Goal: Contribute content: Contribute content

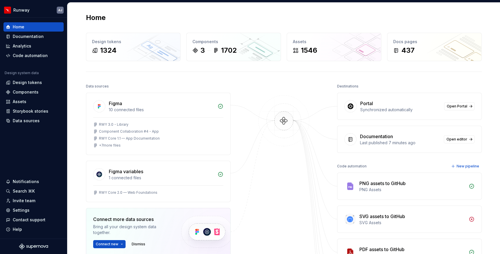
click at [231, 17] on div "Home" at bounding box center [284, 17] width 396 height 9
click at [410, 53] on div "437" at bounding box center [407, 50] width 13 height 9
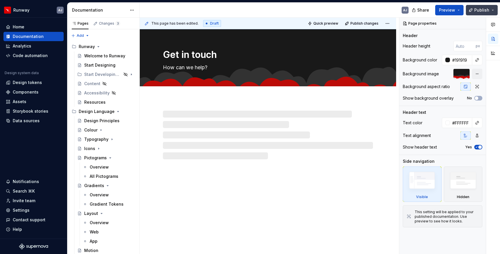
click at [483, 9] on span "Publish" at bounding box center [481, 10] width 15 height 6
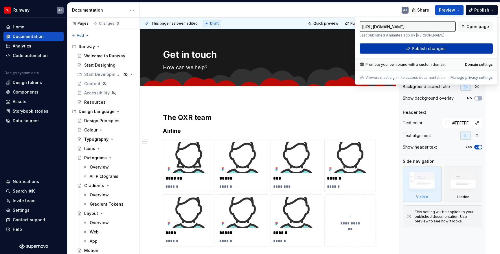
click at [428, 48] on span "Publish changes" at bounding box center [429, 49] width 34 height 6
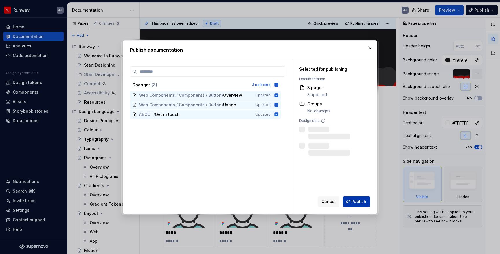
click at [355, 200] on span "Publish" at bounding box center [358, 202] width 15 height 6
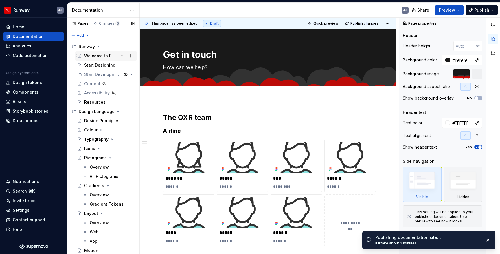
click at [97, 56] on div "Welcome to Runway" at bounding box center [100, 56] width 33 height 6
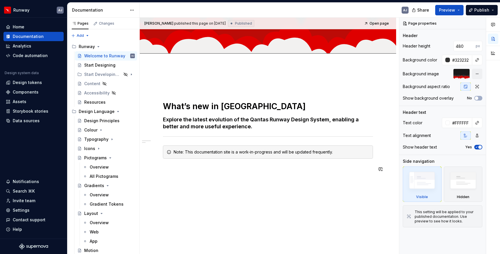
scroll to position [116, 0]
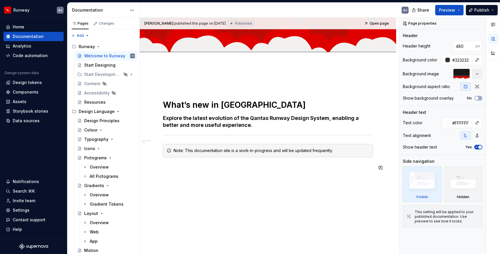
type textarea "*"
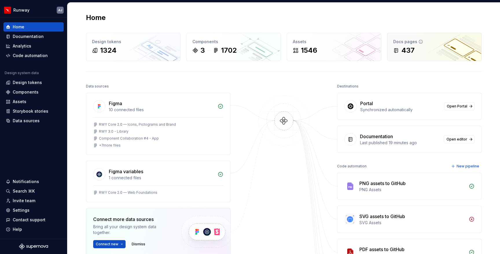
click at [420, 53] on div "437" at bounding box center [434, 50] width 82 height 9
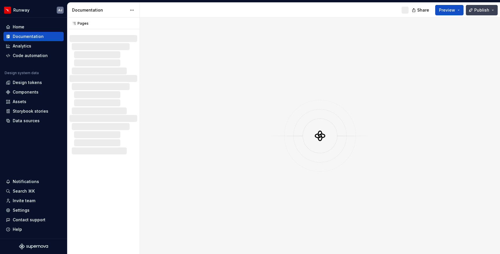
click at [494, 9] on button "Publish" at bounding box center [482, 10] width 32 height 10
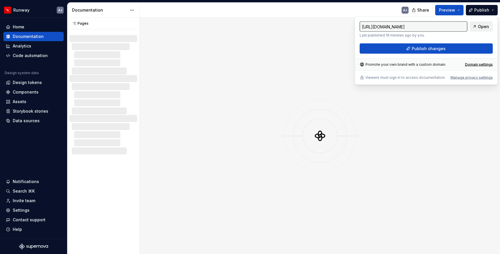
click at [483, 27] on span "Open" at bounding box center [483, 27] width 11 height 6
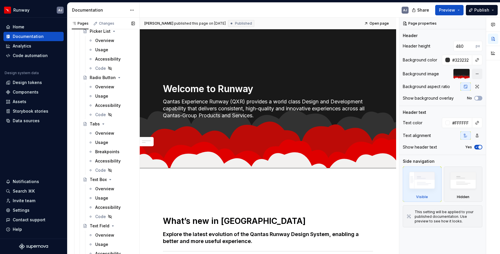
scroll to position [1139, 0]
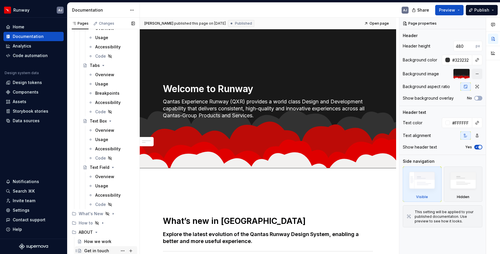
click at [101, 251] on div "Get in touch" at bounding box center [96, 251] width 25 height 6
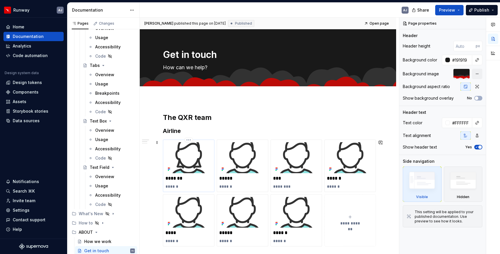
click at [201, 181] on p "*******" at bounding box center [189, 178] width 46 height 6
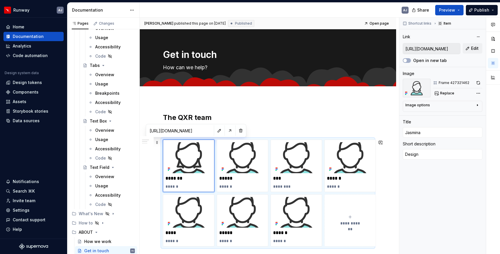
click at [267, 140] on div "**********" at bounding box center [268, 193] width 210 height 107
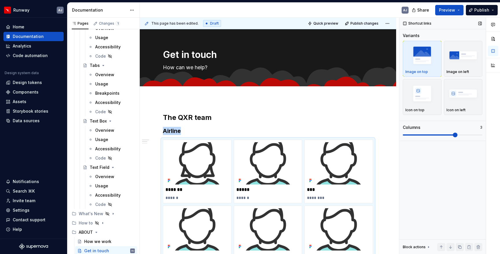
scroll to position [83, 0]
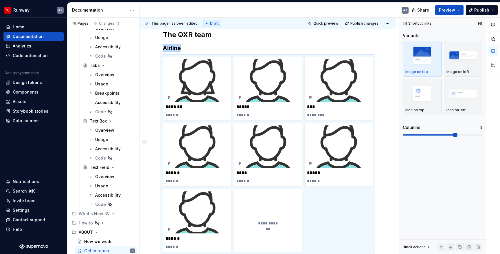
click at [455, 136] on span at bounding box center [455, 135] width 5 height 5
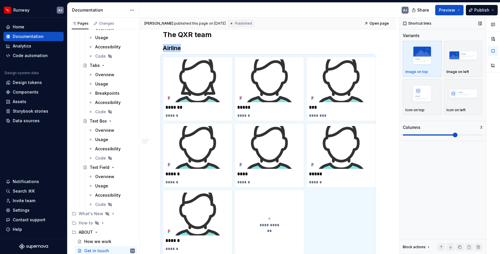
click at [458, 136] on span at bounding box center [455, 135] width 5 height 5
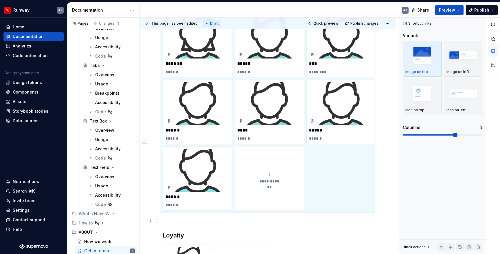
scroll to position [266, 0]
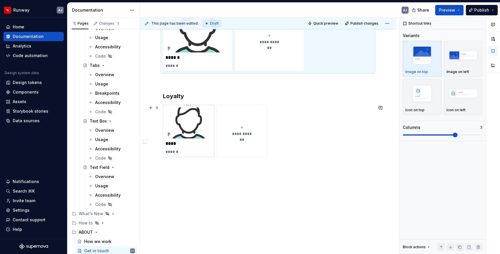
click at [207, 114] on img at bounding box center [189, 122] width 46 height 31
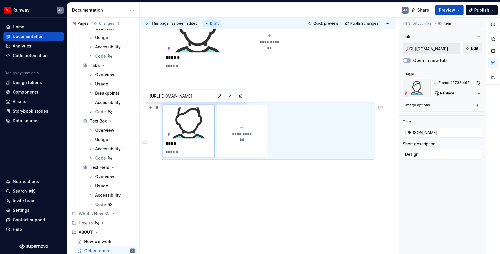
click at [304, 121] on div "**********" at bounding box center [268, 131] width 210 height 52
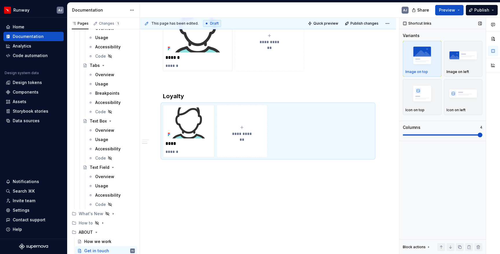
drag, startPoint x: 482, startPoint y: 131, endPoint x: 473, endPoint y: 134, distance: 8.8
click at [473, 134] on div "Columns 4" at bounding box center [443, 130] width 80 height 13
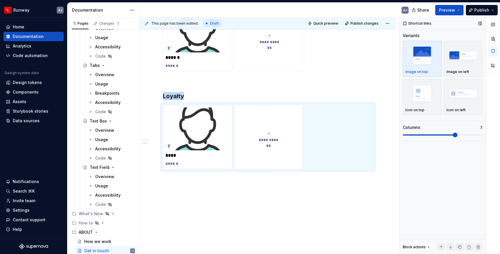
click at [458, 136] on span at bounding box center [455, 135] width 5 height 5
click at [366, 23] on span "Publish changes" at bounding box center [364, 23] width 28 height 5
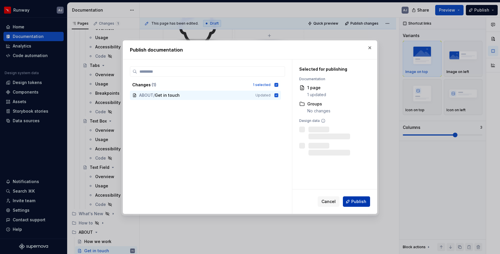
click at [356, 200] on span "Publish" at bounding box center [358, 202] width 15 height 6
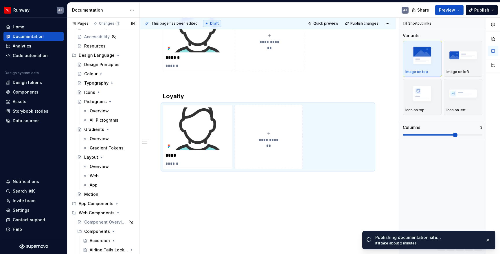
scroll to position [0, 0]
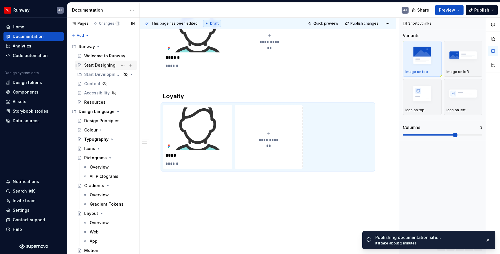
click at [99, 65] on div "Start Designing" at bounding box center [99, 65] width 31 height 6
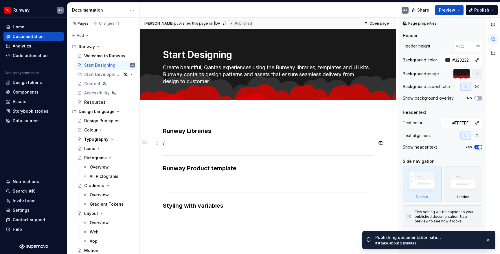
click at [173, 143] on p "/" at bounding box center [268, 143] width 210 height 7
type textarea "*"
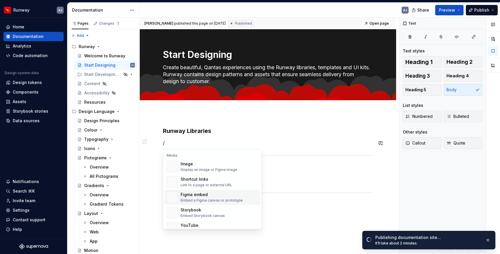
scroll to position [245, 0]
click at [195, 179] on div "Shortcut links" at bounding box center [207, 180] width 52 height 6
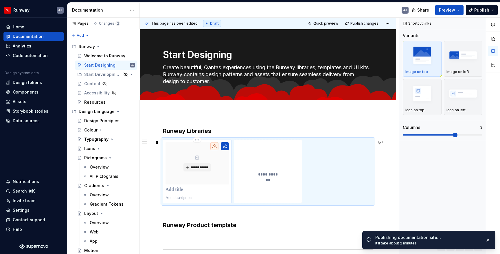
click at [182, 190] on p at bounding box center [197, 190] width 63 height 6
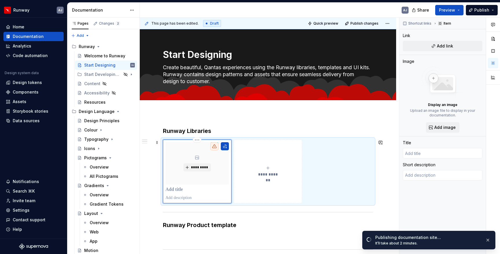
type textarea "*"
type input "R"
type textarea "*"
type input "Ru"
type textarea "*"
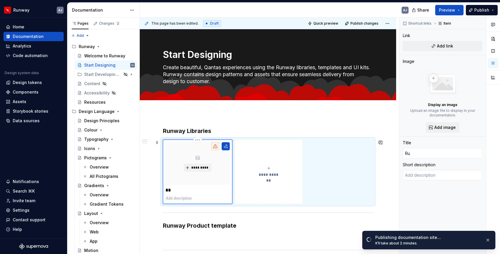
type input "Run"
type textarea "*"
type input "Runw"
type textarea "*"
type input "Runwa"
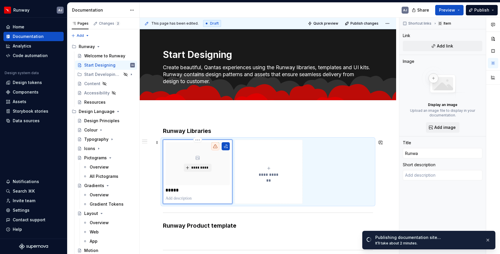
type textarea "*"
type input "Runway"
type textarea "*"
type input "Runway"
type textarea "*"
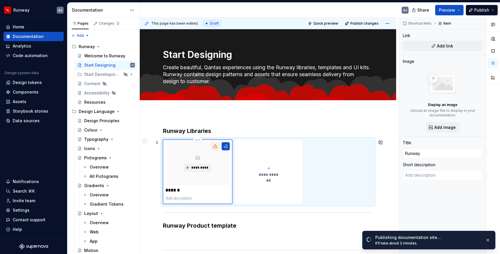
type input "Runway 3"
type textarea "*"
type input "Runway 3."
type textarea "*"
type input "Runway 3.0"
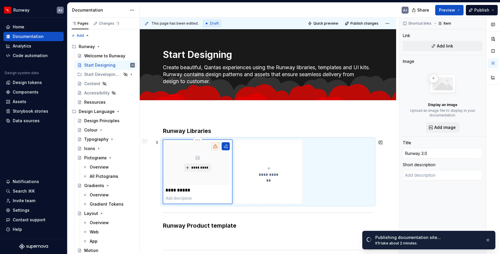
click at [185, 196] on p at bounding box center [198, 198] width 64 height 6
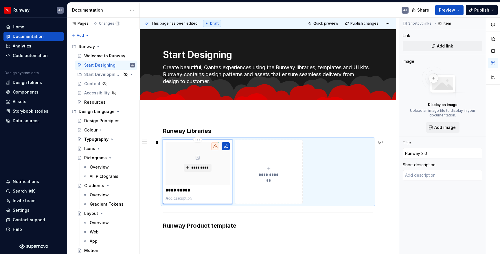
click at [188, 197] on p at bounding box center [198, 198] width 64 height 6
type textarea "*"
type textarea "I"
type textarea "*"
type textarea "I"
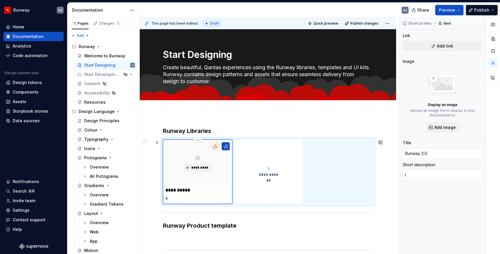
type textarea "*"
type textarea "I h"
type textarea "*"
type textarea "I ha"
type textarea "*"
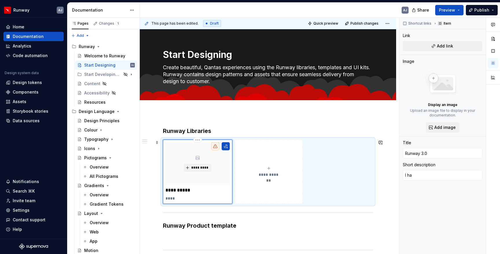
type textarea "I hav"
type textarea "*"
type textarea "I have"
type textarea "*"
type textarea "I have"
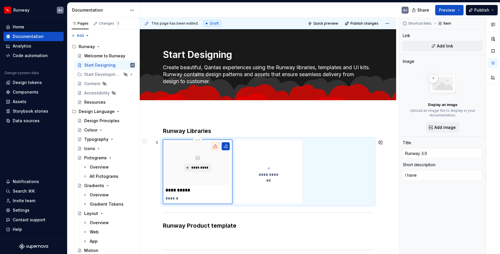
type textarea "*"
type textarea "I have t"
type textarea "*"
type textarea "I have to"
type textarea "*"
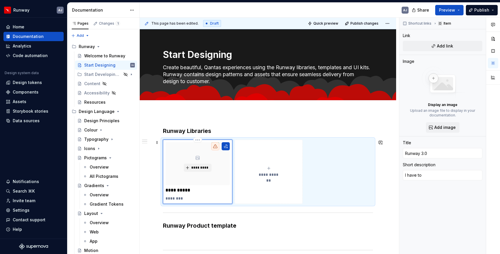
type textarea "I have to"
type textarea "*"
type textarea "I have to t"
type textarea "*"
type textarea "I have to te"
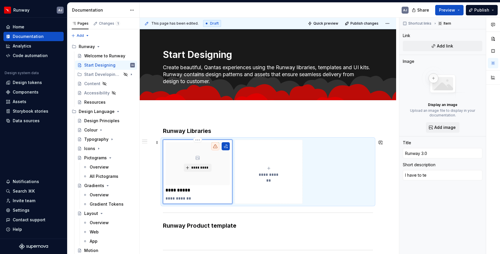
type textarea "*"
type textarea "I have to tel"
type textarea "*"
type textarea "I have to tell"
type textarea "*"
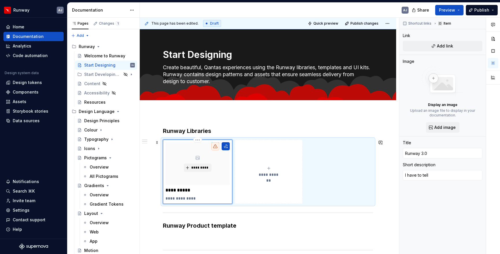
type textarea "I have to tell"
type textarea "*"
type textarea "I have to tell y"
type textarea "*"
type textarea "I have to tell yo"
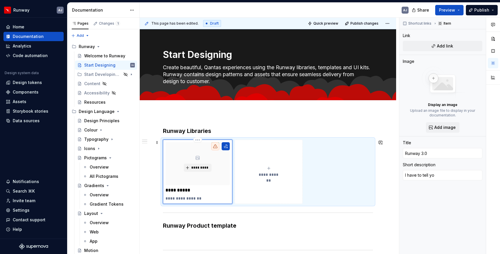
type textarea "*"
type textarea "I have to tell you"
type textarea "*"
type textarea "I have to tell you"
type textarea "*"
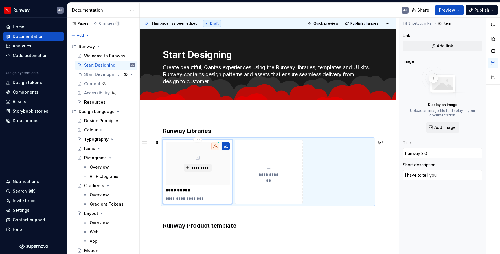
type textarea "I have to tell you a"
type textarea "*"
type textarea "I have to tell you ab"
type textarea "*"
type textarea "I have to tell you abo"
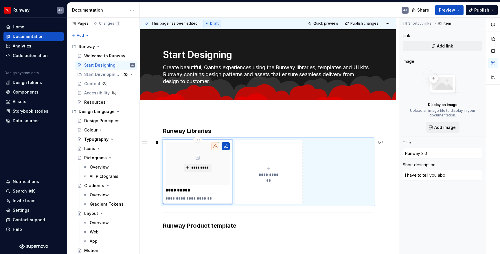
type textarea "*"
type textarea "I have to tell you abou"
type textarea "*"
type textarea "I have to tell you about"
type textarea "*"
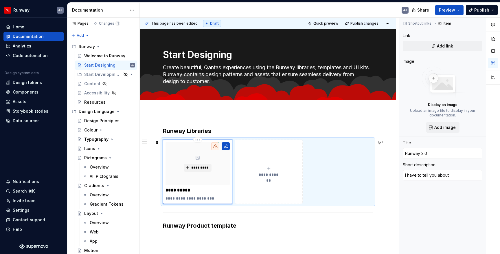
type textarea "I have to tell you about"
type textarea "*"
type textarea "I have to tell you about t"
type textarea "*"
type textarea "I have to tell you about th"
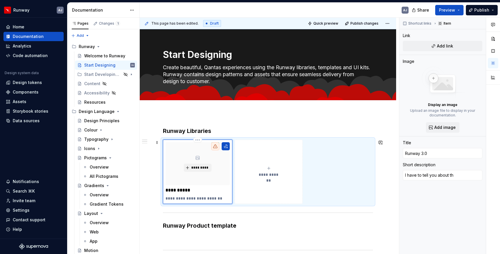
type textarea "*"
type textarea "I have to tell you about the"
type textarea "*"
type textarea "I have to tell you about the"
type textarea "*"
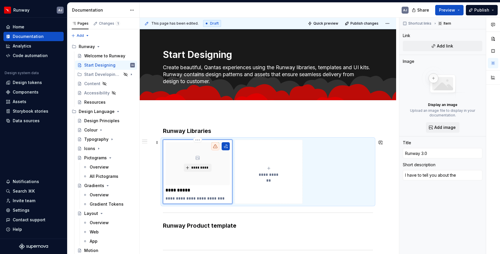
type textarea "I have to tell you about the f"
type textarea "*"
type textarea "I have to tell you about the fu"
type textarea "*"
type textarea "I have to tell you about the fut"
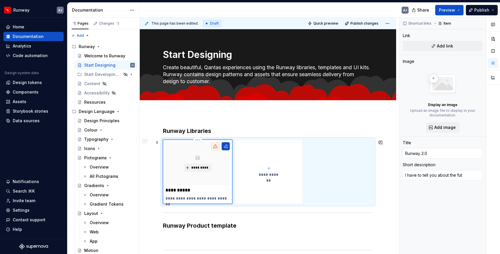
type textarea "*"
type textarea "I have to tell you about the futu"
type textarea "*"
type textarea "I have to tell you about the futur"
type textarea "*"
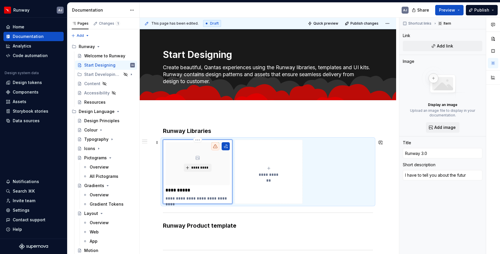
type textarea "I have to tell you about the future"
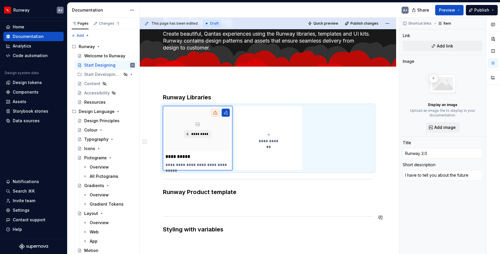
scroll to position [34, 0]
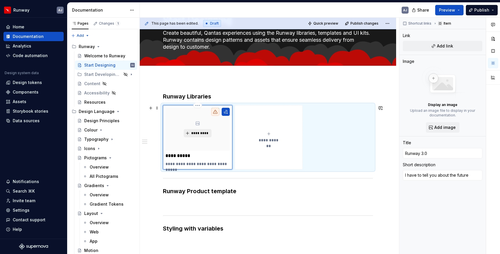
click at [196, 133] on span "*********" at bounding box center [200, 133] width 18 height 5
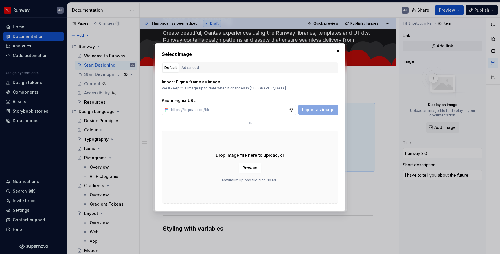
type textarea "*"
click at [202, 111] on input "text" at bounding box center [229, 109] width 120 height 10
paste input "https://www.figma.com/design/LpvAL7ZeIUXc6mFUrWMxHi/RWY-3.0---Library?m=auto&no…"
type input "https://www.figma.com/design/LpvAL7ZeIUXc6mFUrWMxHi/RWY-3.0---Library?m=auto&no…"
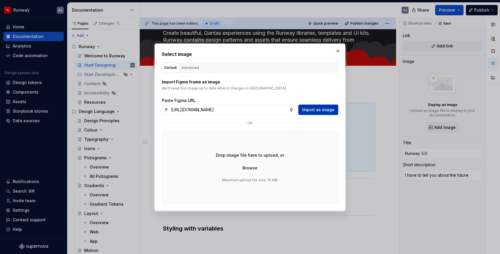
click at [312, 112] on span "Import as image" at bounding box center [318, 110] width 32 height 6
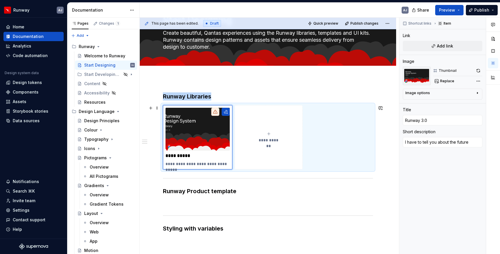
click at [270, 133] on icon "submit" at bounding box center [268, 133] width 3 height 3
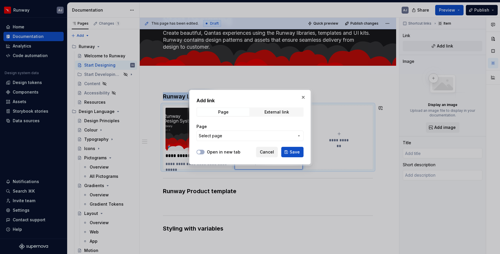
click at [269, 149] on span "Cancel" at bounding box center [267, 152] width 14 height 6
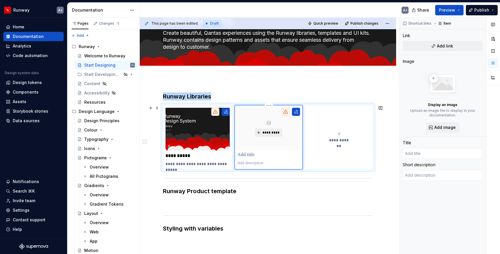
click at [265, 134] on span "*********" at bounding box center [271, 132] width 18 height 5
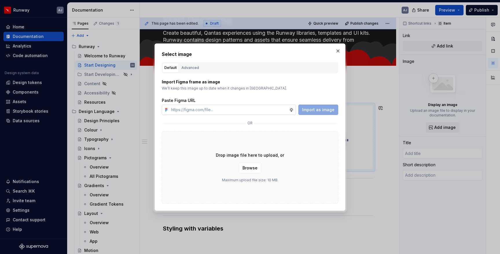
type textarea "*"
click at [218, 109] on input "text" at bounding box center [229, 109] width 120 height 10
type input "https://www.figma.com/design/Jpry36iEZYLOwE9gAWBb42/RWY-3.0---Product-Template?…"
click at [318, 111] on span "Import as image" at bounding box center [318, 110] width 32 height 6
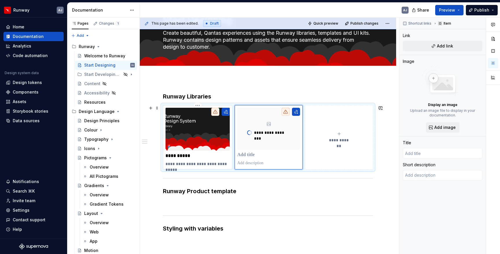
click at [193, 154] on p "**********" at bounding box center [198, 156] width 64 height 6
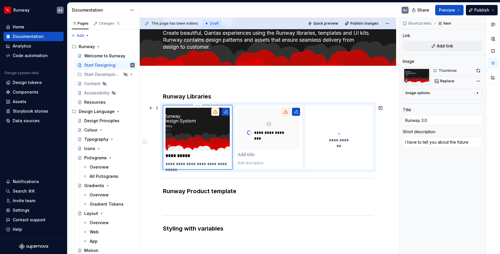
type textarea "*"
type input "Runway 3.0"
type textarea "*"
type input "Runway 3.0 L"
type textarea "*"
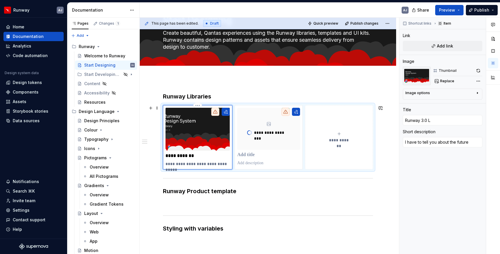
type input "Runway 3.0 Li"
type textarea "*"
type input "Runway 3.0 Lib"
type textarea "*"
type input "Runway 3.0 Libr"
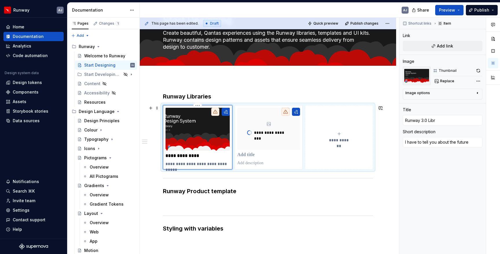
type textarea "*"
type input "Runway 3.0 Libra"
type textarea "*"
type input "Runway 3.0 Librar"
type textarea "*"
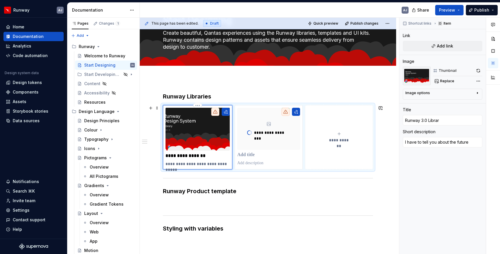
type input "Runway 3.0 Library"
click at [251, 155] on p at bounding box center [268, 155] width 63 height 6
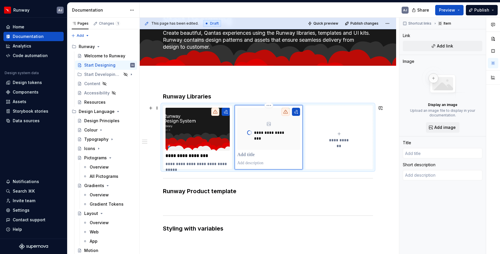
type textarea "*"
type input "R"
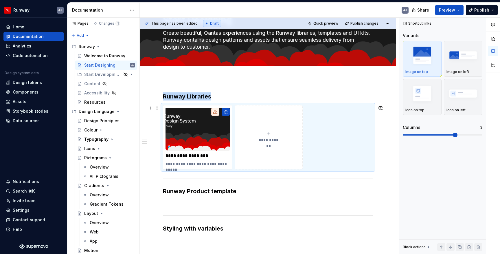
click at [271, 140] on span "**********" at bounding box center [268, 140] width 25 height 6
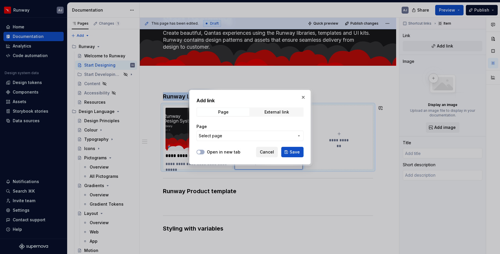
click at [268, 151] on span "Cancel" at bounding box center [267, 152] width 14 height 6
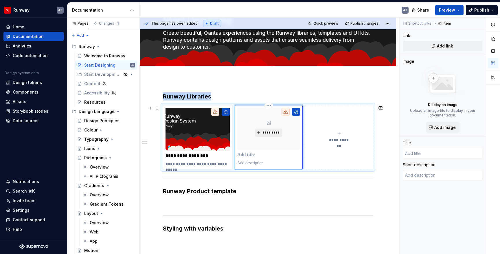
click at [271, 133] on span "*********" at bounding box center [271, 132] width 18 height 5
type textarea "*"
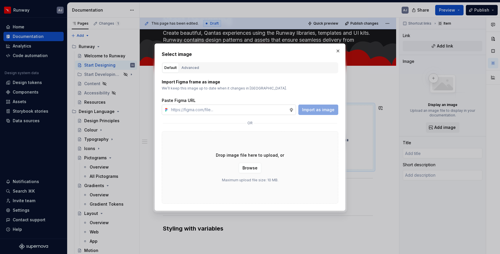
click at [216, 110] on input "text" at bounding box center [229, 109] width 120 height 10
type input "https://www.figma.com/design/Jpry36iEZYLOwE9gAWBb42/RWY-3.0---Product-Template?…"
click at [312, 110] on span "Import as image" at bounding box center [318, 110] width 32 height 6
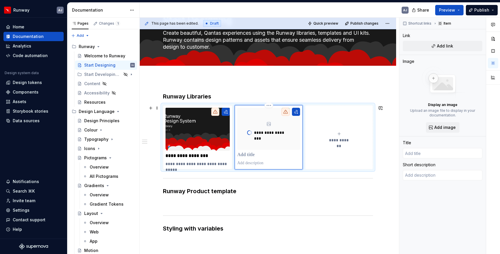
click at [249, 157] on p at bounding box center [268, 155] width 63 height 6
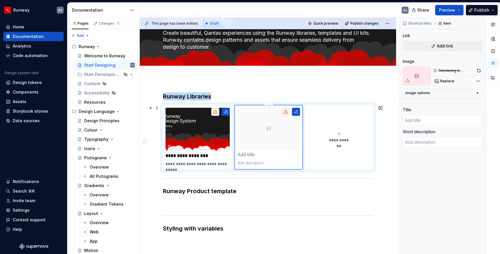
click at [255, 157] on p at bounding box center [268, 155] width 63 height 6
type textarea "*"
type input "P"
type textarea "*"
type input "Pr"
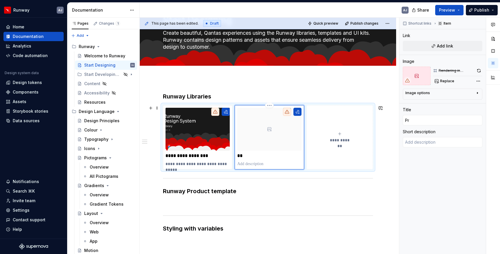
type textarea "*"
type input "Pro"
type textarea "*"
type input "Prod"
type textarea "*"
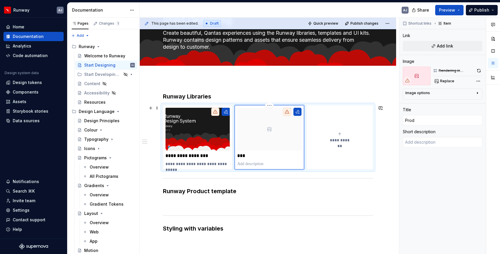
type input "Produ"
type textarea "*"
type input "Produc"
type textarea "*"
type input "Product"
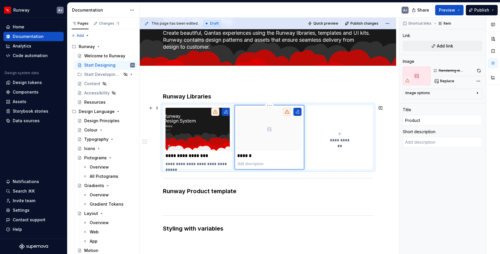
type textarea "*"
type input "Product"
type textarea "*"
type input "Product T"
type textarea "*"
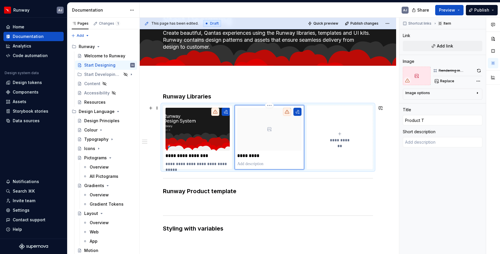
type input "Product Te"
type textarea "*"
type input "Product Tem"
type textarea "*"
type input "Product Temp"
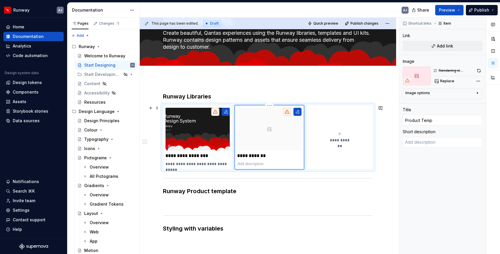
type textarea "*"
type input "Product Templ"
type textarea "*"
type input "Product Templa"
type textarea "*"
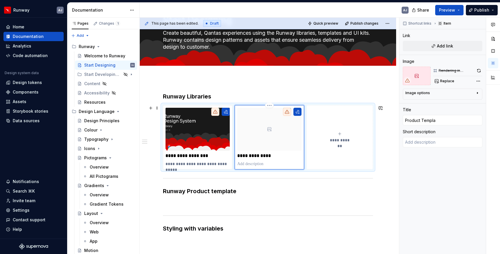
type input "Product Templat"
type textarea "*"
type input "Product Template"
click at [270, 131] on icon at bounding box center [269, 129] width 5 height 5
click at [477, 71] on button "button" at bounding box center [478, 71] width 7 height 8
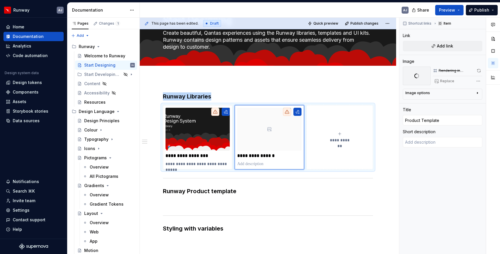
click at [339, 82] on div "**********" at bounding box center [268, 202] width 256 height 249
click at [233, 105] on div "**********" at bounding box center [268, 137] width 210 height 64
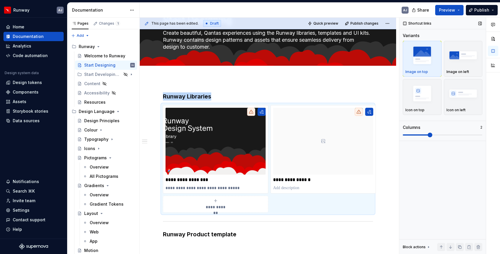
click at [432, 136] on span at bounding box center [430, 135] width 5 height 5
click at [258, 112] on button "button" at bounding box center [262, 112] width 8 height 8
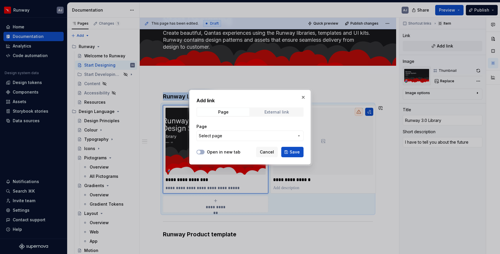
click at [277, 111] on div "External link" at bounding box center [277, 112] width 25 height 5
click at [226, 137] on input "URL" at bounding box center [250, 136] width 107 height 10
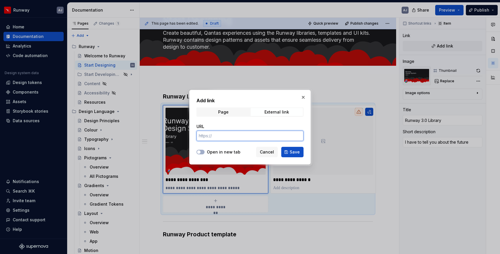
type textarea "*"
click at [224, 137] on input "URL" at bounding box center [250, 136] width 107 height 10
paste input "https://www.qantas.com/au/en.html"
type input "https://www.qantas.com/au/en.html"
click at [298, 154] on span "Save" at bounding box center [295, 152] width 10 height 6
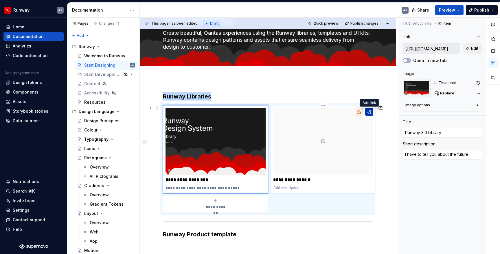
click at [370, 113] on button "button" at bounding box center [369, 112] width 8 height 8
type textarea "*"
type input "Product Template"
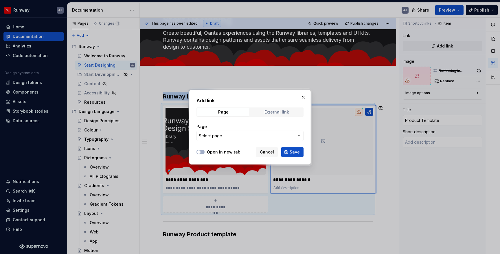
click at [277, 111] on div "External link" at bounding box center [277, 112] width 25 height 5
click at [242, 137] on input "URL" at bounding box center [250, 136] width 107 height 10
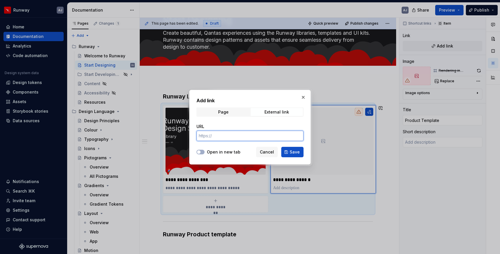
paste input "https://www.qantas.com/au/en.html"
type input "https://www.qantas.com/au/en.html"
click at [296, 152] on span "Save" at bounding box center [295, 152] width 10 height 6
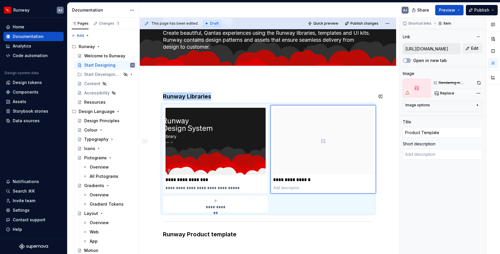
type textarea "*"
type textarea "Enjoy an all-inclusive service on Australia's favourite airline, with entertain…"
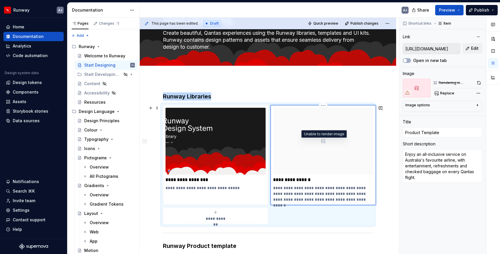
click at [324, 141] on icon at bounding box center [323, 141] width 5 height 5
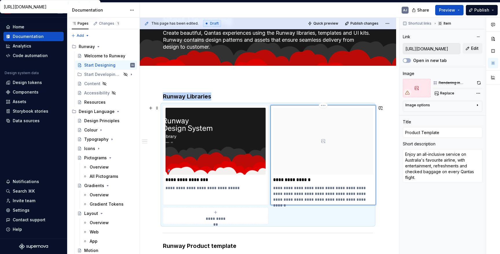
click at [322, 144] on div at bounding box center [323, 141] width 100 height 67
click at [323, 107] on html "Runway AJ Home Documentation Analytics Code automation Design system data Desig…" at bounding box center [250, 127] width 500 height 254
click at [330, 116] on div "Delete item" at bounding box center [349, 115] width 38 height 6
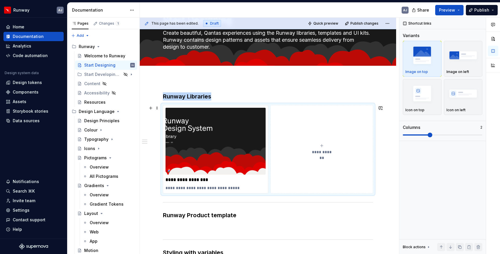
click at [322, 146] on icon "submit" at bounding box center [321, 145] width 3 height 3
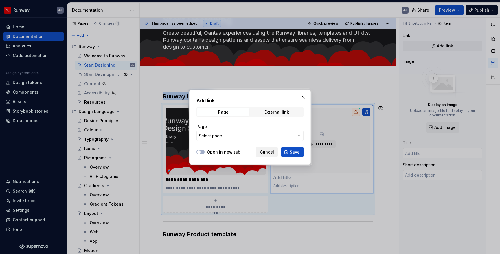
click at [271, 153] on span "Cancel" at bounding box center [267, 152] width 14 height 6
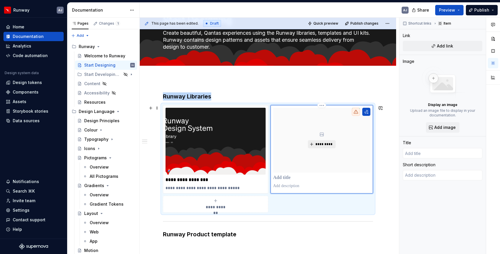
click at [320, 146] on span "*********" at bounding box center [324, 144] width 18 height 5
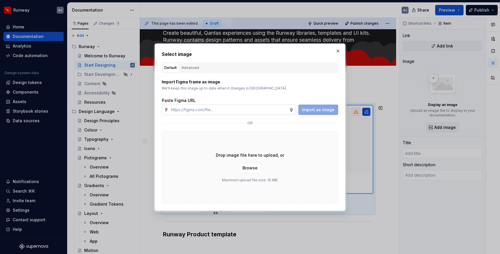
type textarea "*"
click at [232, 113] on input "text" at bounding box center [229, 109] width 120 height 10
type input "https://www.figma.com/design/Jpry36iEZYLOwE9gAWBb42/RWY-3.0---Product-Template?…"
click at [314, 111] on span "Import as image" at bounding box center [318, 110] width 32 height 6
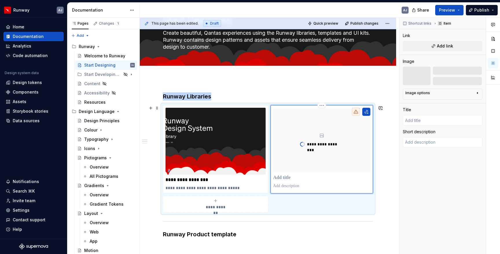
click at [296, 181] on p at bounding box center [321, 178] width 97 height 6
type textarea "*"
type input "P"
type textarea "*"
type input "Pr"
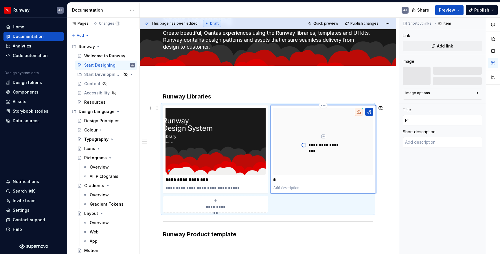
type textarea "*"
type input "Pro"
type textarea "*"
type input "Prod"
type textarea "*"
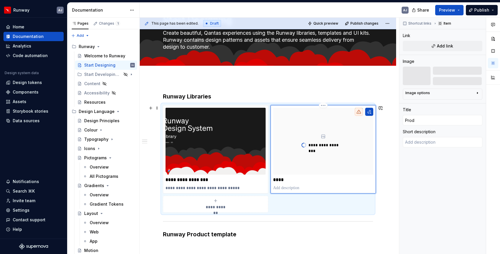
type input "Produ"
type textarea "*"
type input "Produc"
type textarea "*"
type input "Product"
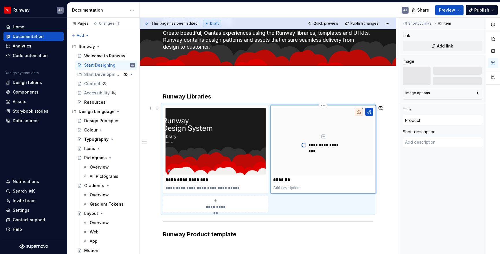
type textarea "*"
type input "Product"
type textarea "*"
type input "Product T"
type textarea "*"
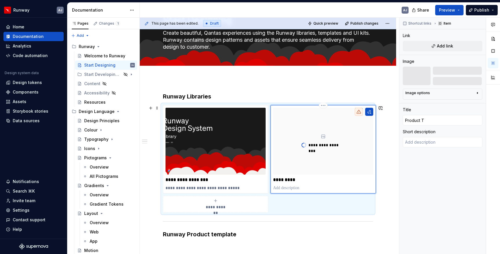
type input "Product Te"
type textarea "*"
type input "Product Tem"
type textarea "*"
type input "Product Temp"
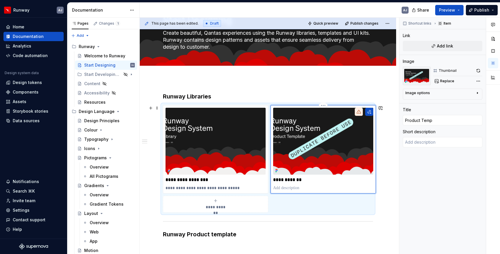
type textarea "*"
type input "Product Templ"
type textarea "*"
type input "Product Templa"
type textarea "*"
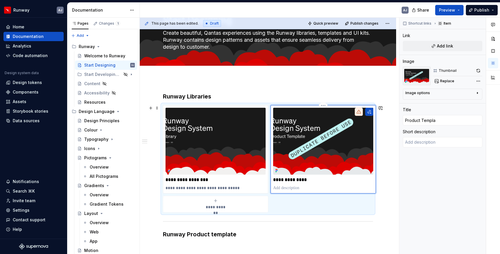
type input "Product Templat"
type textarea "*"
type input "Product Template"
click at [298, 189] on p at bounding box center [323, 188] width 100 height 6
type textarea "*"
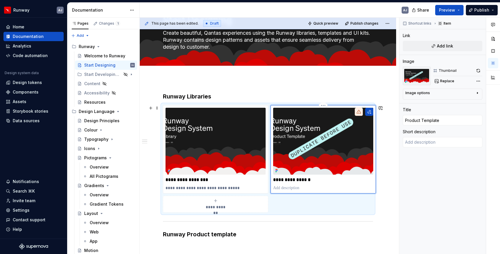
type textarea "I"
type textarea "*"
type textarea "I"
click at [371, 112] on button "button" at bounding box center [369, 112] width 8 height 8
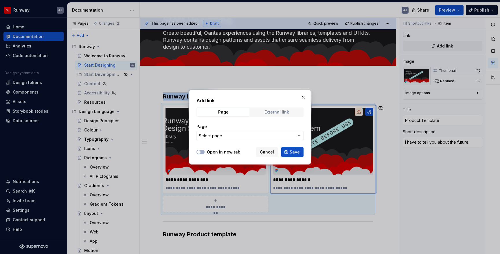
click at [278, 110] on div "External link" at bounding box center [277, 112] width 25 height 5
click at [233, 136] on input "URL" at bounding box center [250, 136] width 107 height 10
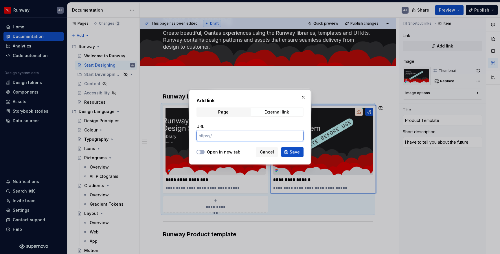
paste input "https://www.qantas.com/au/en.html"
click at [296, 153] on span "Save" at bounding box center [295, 152] width 10 height 6
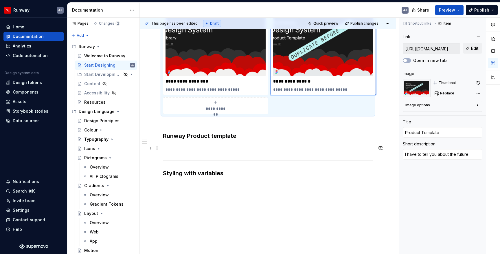
scroll to position [134, 0]
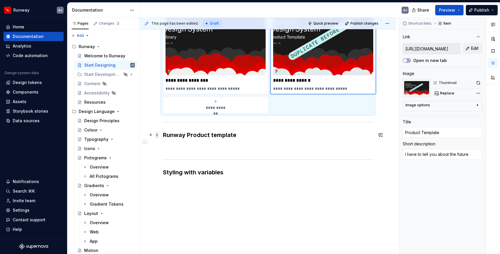
click at [159, 133] on span at bounding box center [157, 135] width 5 height 8
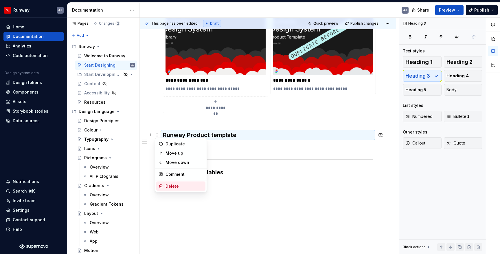
click at [175, 185] on div "Delete" at bounding box center [185, 186] width 38 height 6
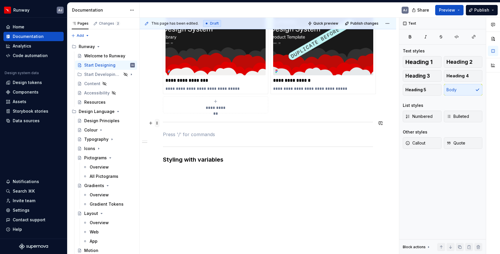
click at [158, 122] on span at bounding box center [157, 123] width 5 height 8
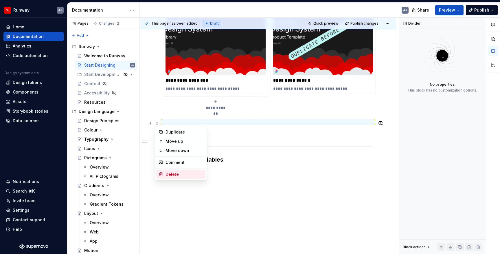
click at [172, 173] on div "Delete" at bounding box center [185, 174] width 38 height 6
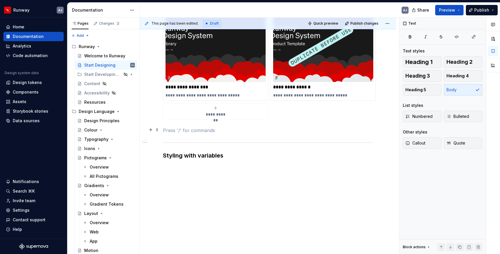
scroll to position [127, 0]
click at [155, 144] on span at bounding box center [157, 144] width 5 height 8
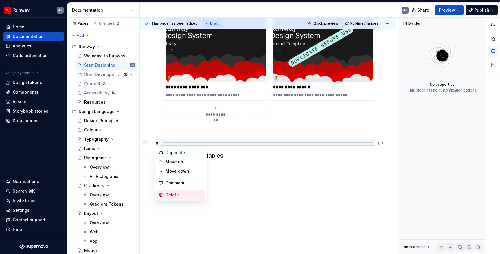
click at [170, 192] on div "Delete" at bounding box center [185, 195] width 38 height 6
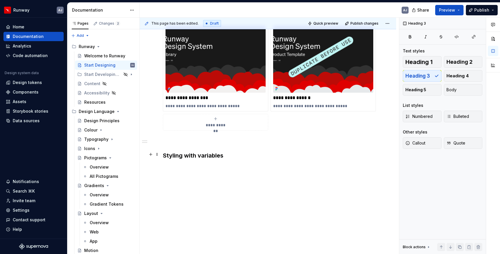
scroll to position [116, 0]
click at [225, 157] on h3 "Styling with variables" at bounding box center [268, 155] width 210 height 8
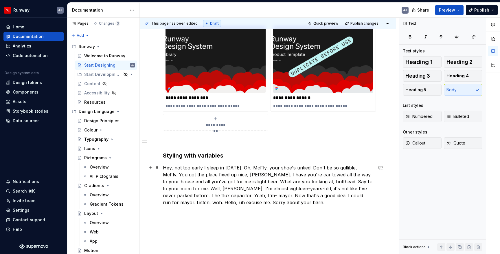
click at [226, 167] on p "Hey, not too early I sleep in on Saturday. Oh, McFly, your shoe's untied. Don't…" at bounding box center [268, 185] width 210 height 42
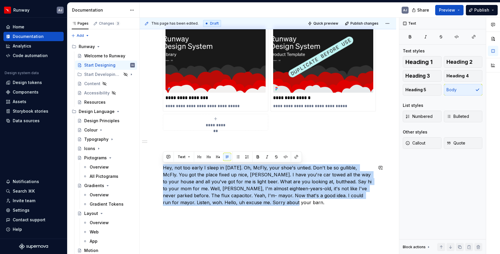
click at [269, 220] on div "**********" at bounding box center [268, 116] width 210 height 213
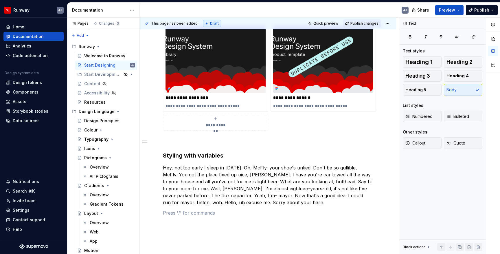
click at [375, 26] on button "Publish changes" at bounding box center [362, 23] width 38 height 8
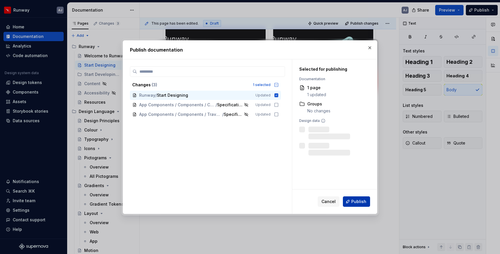
click at [354, 199] on span "Publish" at bounding box center [358, 202] width 15 height 6
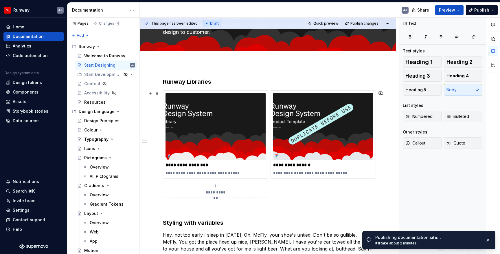
scroll to position [0, 0]
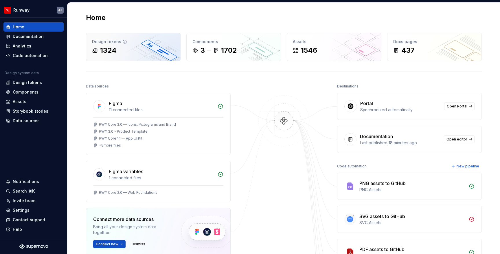
click at [147, 56] on div "Design tokens 1324" at bounding box center [133, 47] width 94 height 28
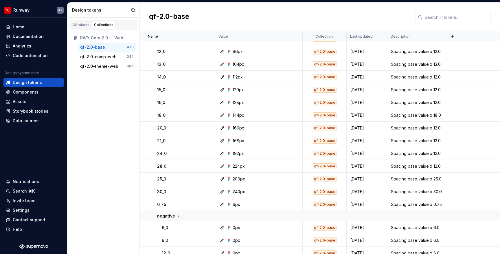
scroll to position [6242, 0]
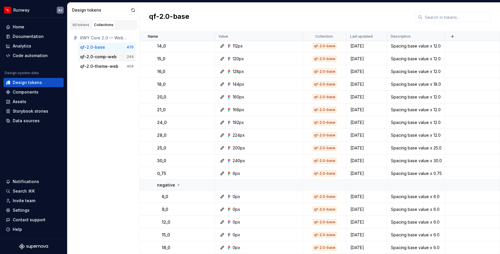
click at [116, 58] on div "qf-2.0-comp-web" at bounding box center [103, 57] width 47 height 6
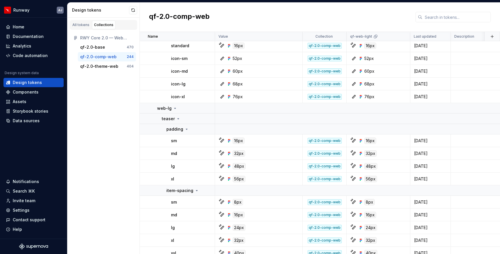
scroll to position [4332, 0]
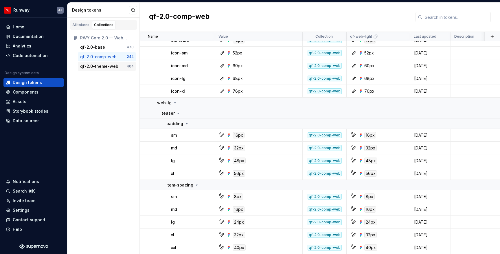
click at [118, 69] on div "qf-2.0-theme-web" at bounding box center [103, 66] width 47 height 6
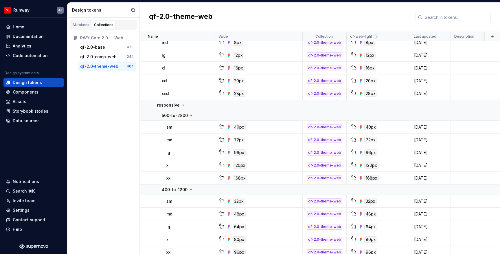
scroll to position [6349, 0]
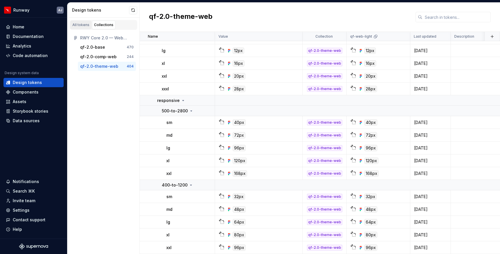
click at [83, 22] on link "All tokens" at bounding box center [80, 25] width 21 height 9
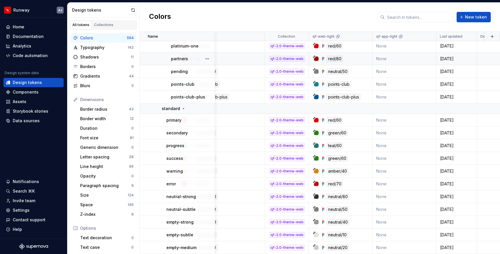
scroll to position [9196, 0]
